Goal: Task Accomplishment & Management: Complete application form

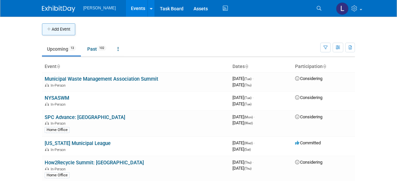
click at [42, 30] on button "Add Event" at bounding box center [58, 29] width 33 height 12
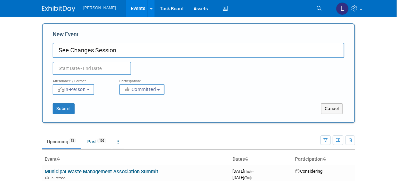
type input "See Changes Session"
click at [65, 64] on input "text" at bounding box center [92, 68] width 79 height 13
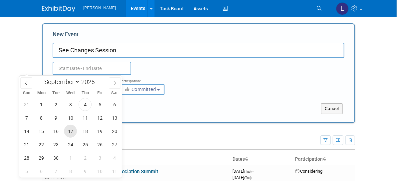
click at [72, 132] on span "17" at bounding box center [70, 130] width 13 height 13
click at [86, 129] on span "18" at bounding box center [85, 130] width 13 height 13
type input "[DATE] to [DATE]"
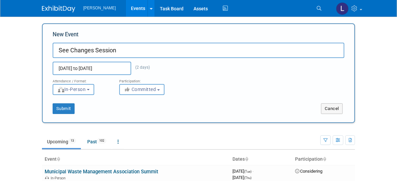
click at [218, 87] on div "Attendance / Format: <img src="https://www.exhibitday.com/Images/Format-InPerso…" at bounding box center [198, 85] width 301 height 20
click at [53, 109] on button "Submit" at bounding box center [64, 108] width 22 height 11
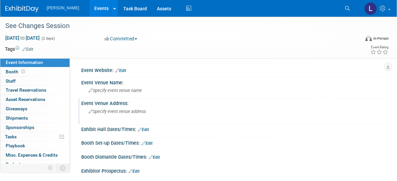
click at [130, 105] on div "Event Venue Address:" at bounding box center [232, 102] width 302 height 8
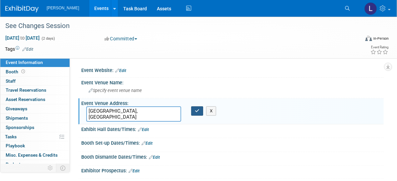
type textarea "[GEOGRAPHIC_DATA], [GEOGRAPHIC_DATA]"
click at [200, 111] on button "button" at bounding box center [197, 110] width 12 height 9
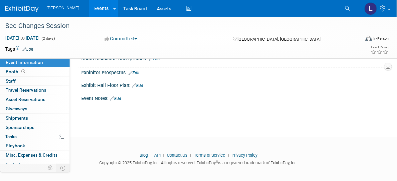
scroll to position [100, 0]
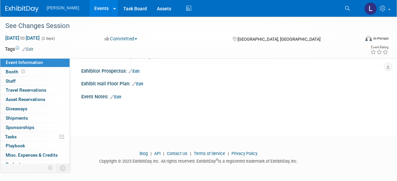
click at [116, 94] on link "Edit" at bounding box center [115, 96] width 11 height 5
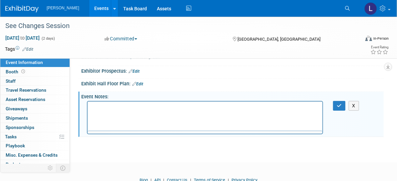
scroll to position [0, 0]
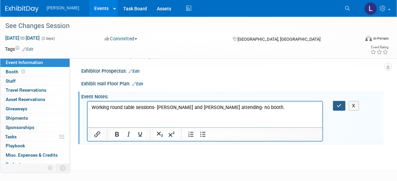
click at [337, 101] on button "button" at bounding box center [339, 106] width 12 height 10
